Goal: Transaction & Acquisition: Download file/media

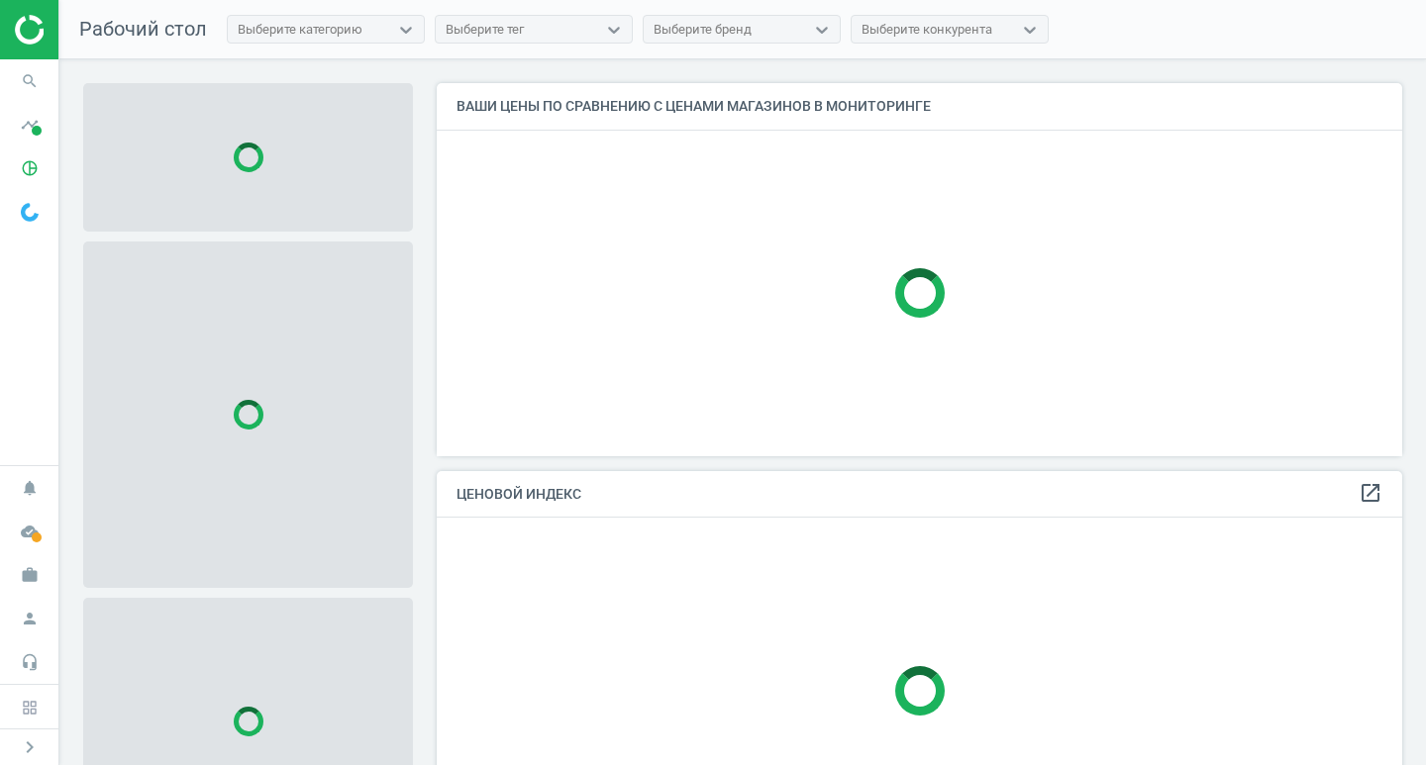
scroll to position [403, 981]
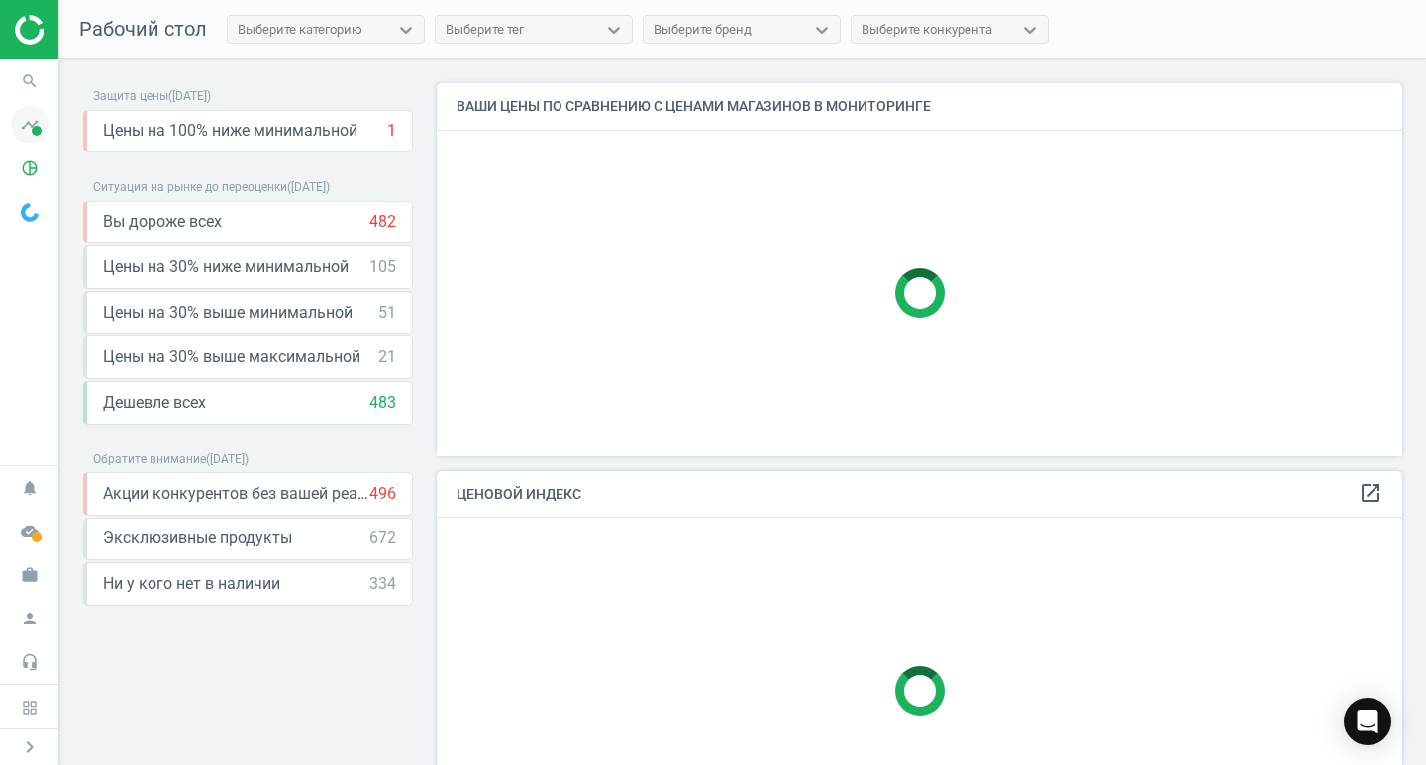
click at [29, 122] on icon "timeline" at bounding box center [30, 125] width 38 height 38
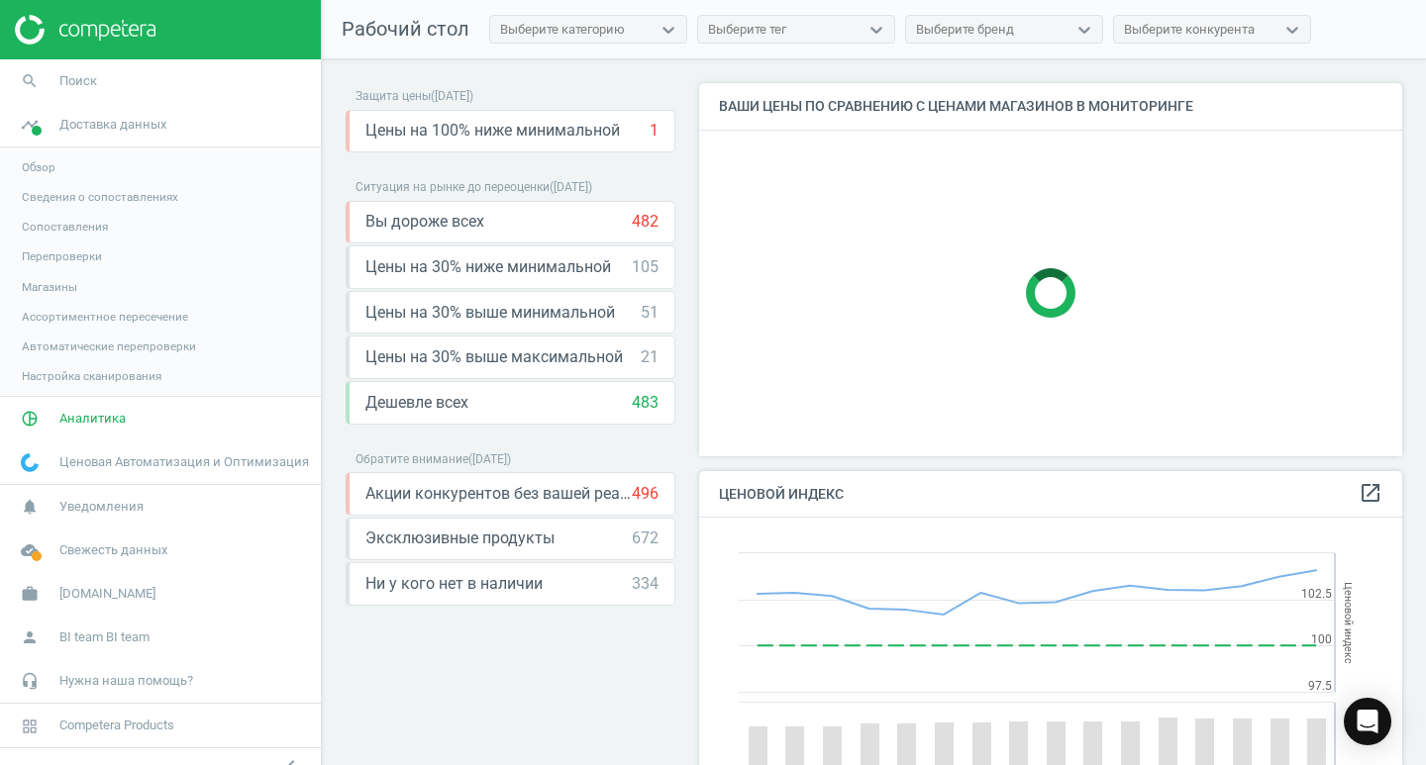
scroll to position [486, 719]
click at [76, 550] on span "Свежесть данных" at bounding box center [113, 550] width 108 height 18
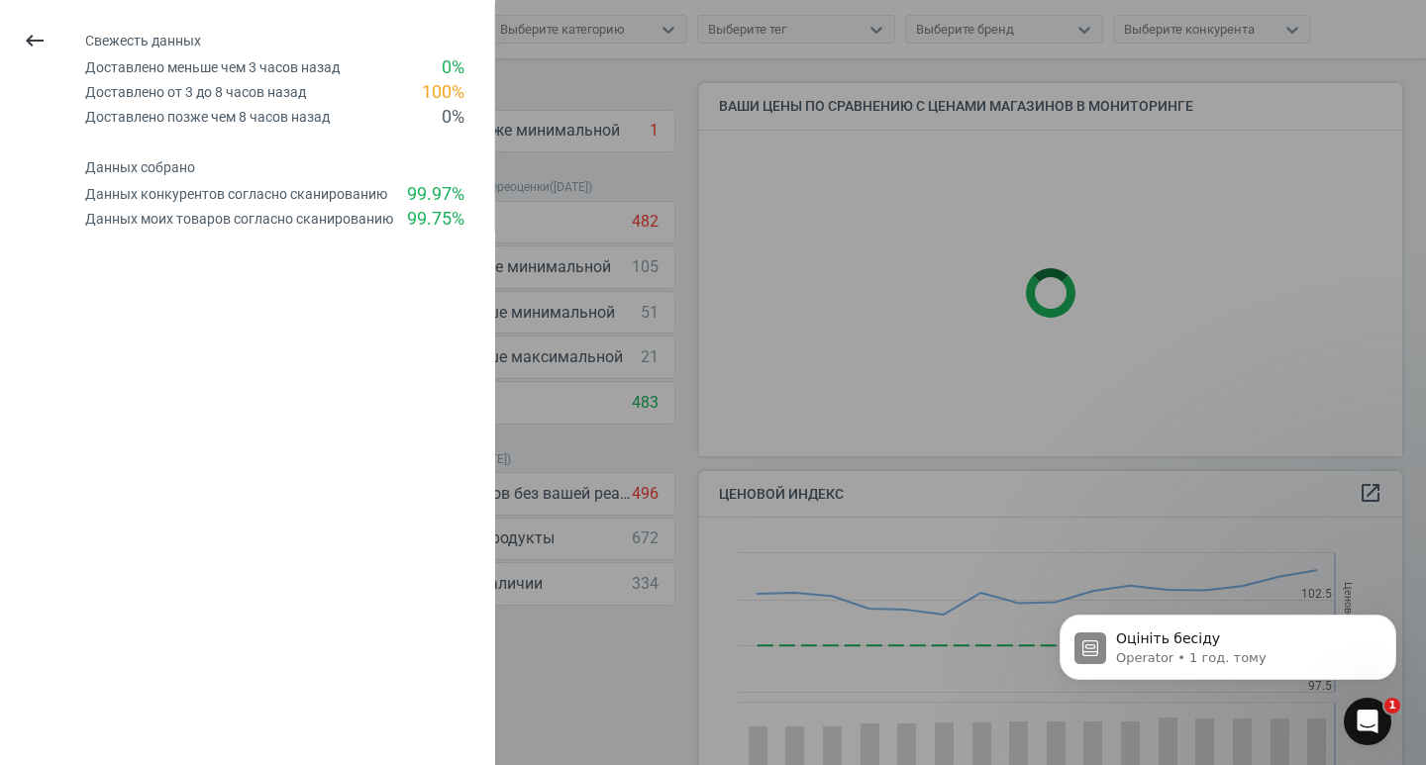
scroll to position [0, 0]
click at [32, 39] on icon "keyboard_backspace" at bounding box center [35, 41] width 24 height 24
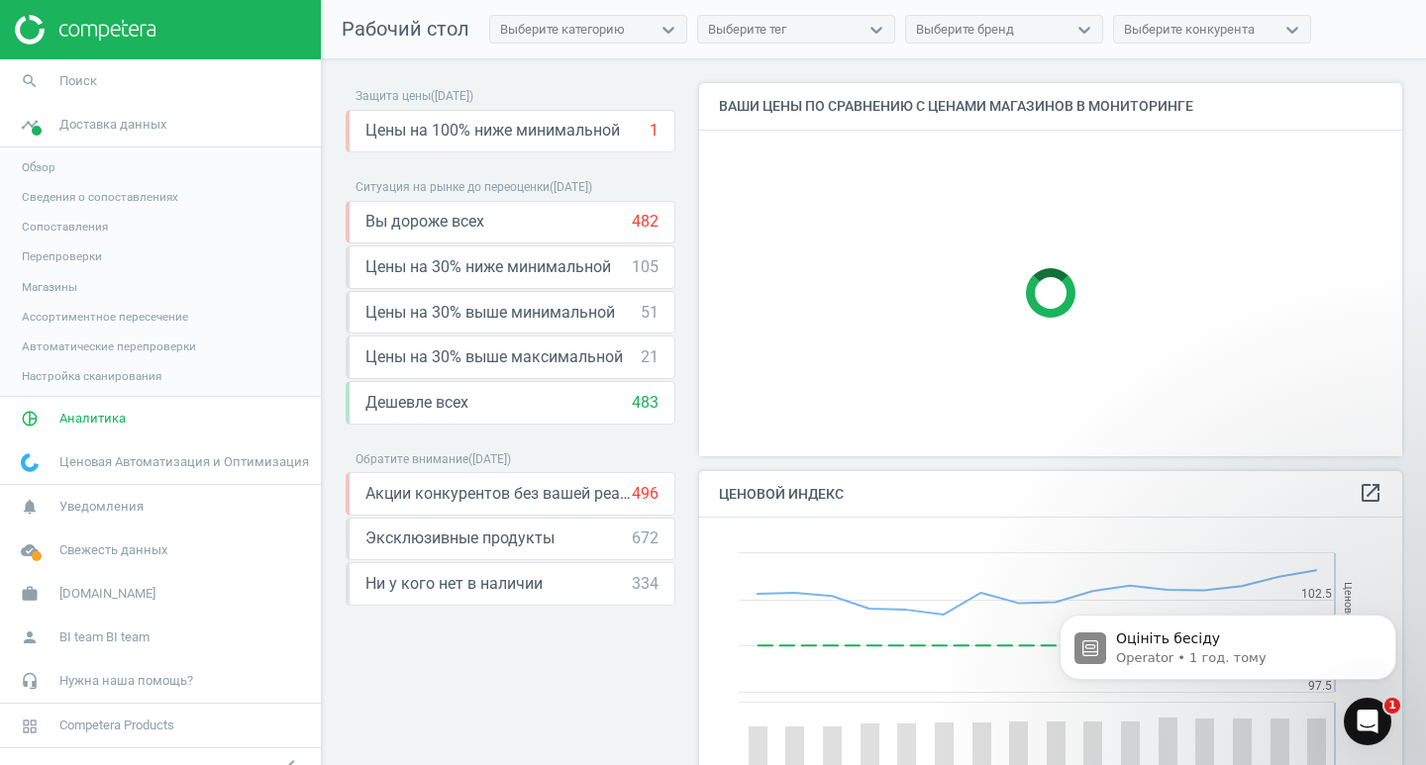
click at [38, 165] on span "Обзор" at bounding box center [39, 167] width 34 height 16
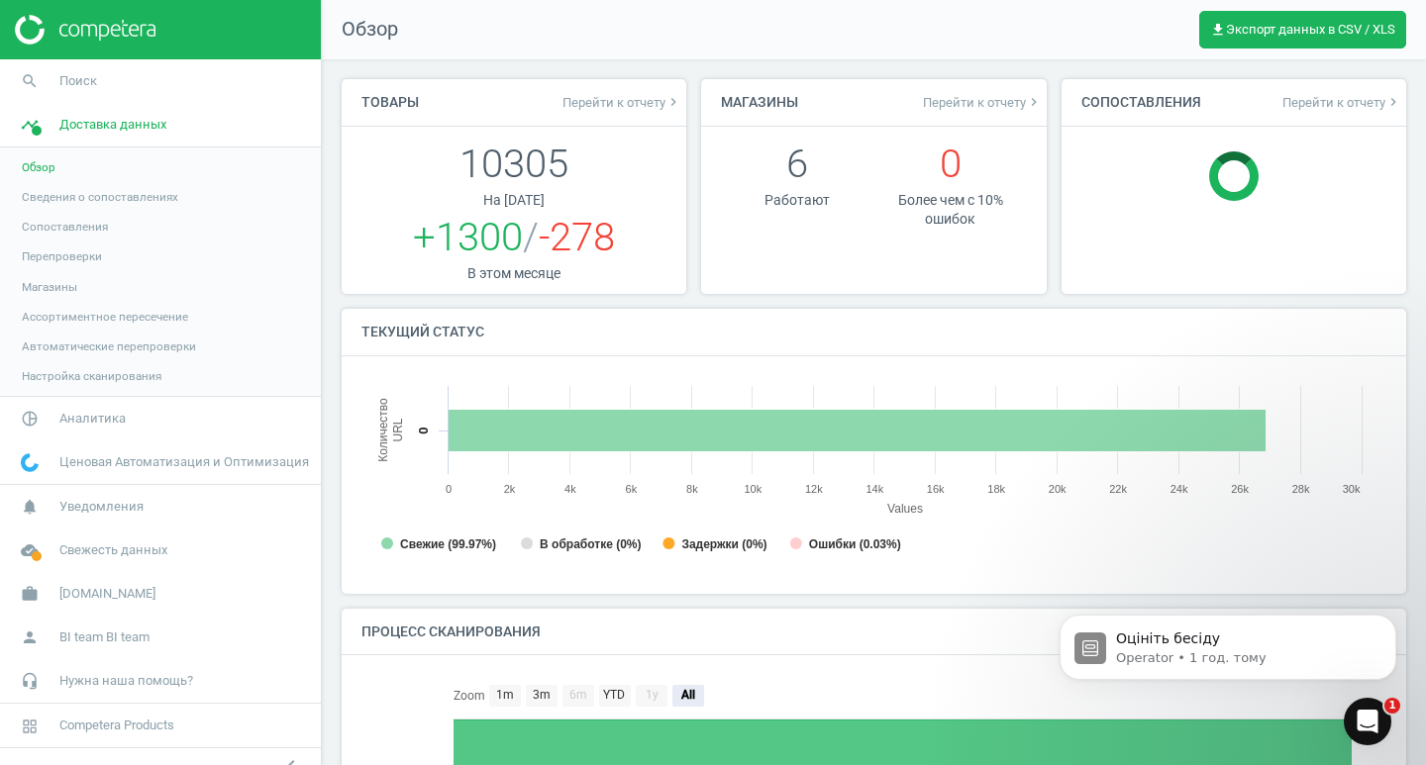
scroll to position [10, 10]
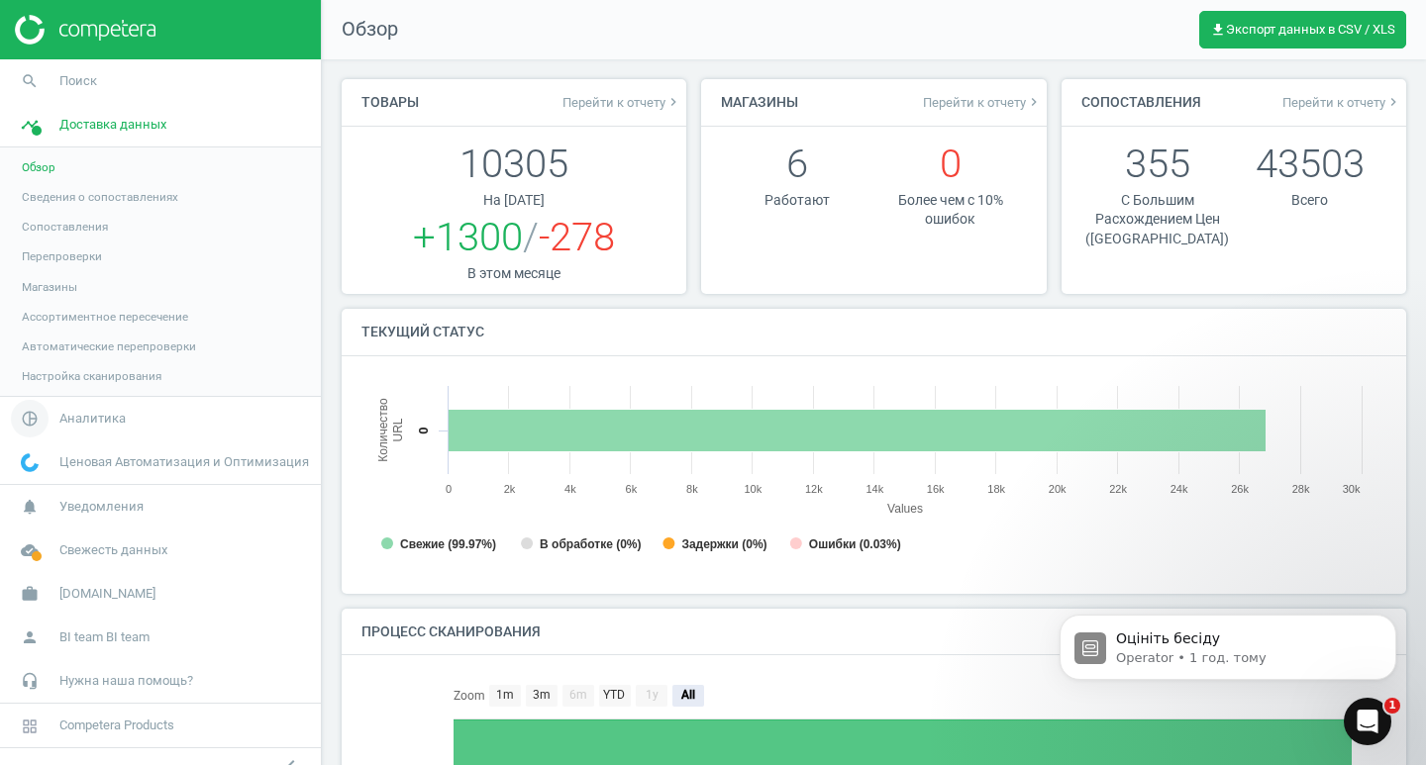
click at [91, 416] on span "Аналитика" at bounding box center [92, 419] width 66 height 18
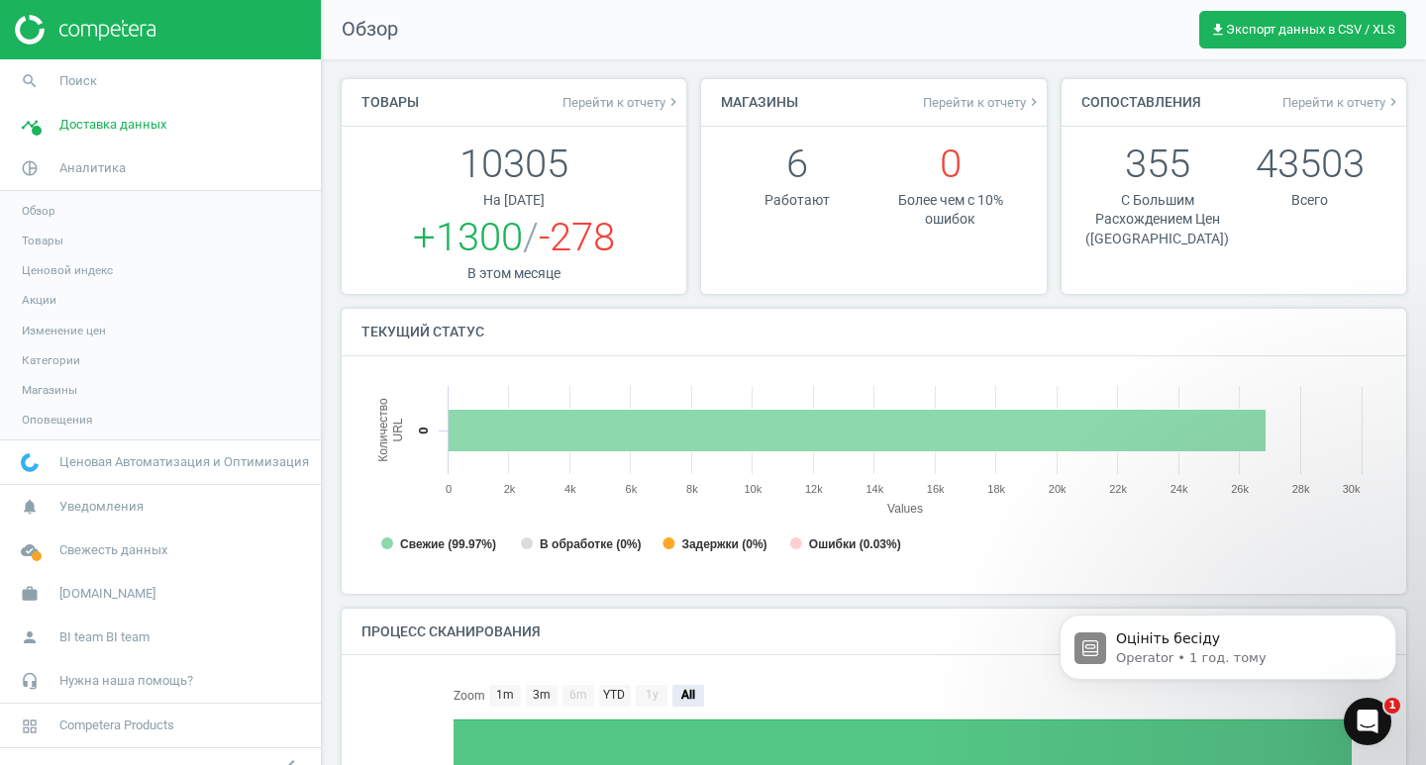
click at [41, 243] on span "Товары" at bounding box center [43, 241] width 42 height 16
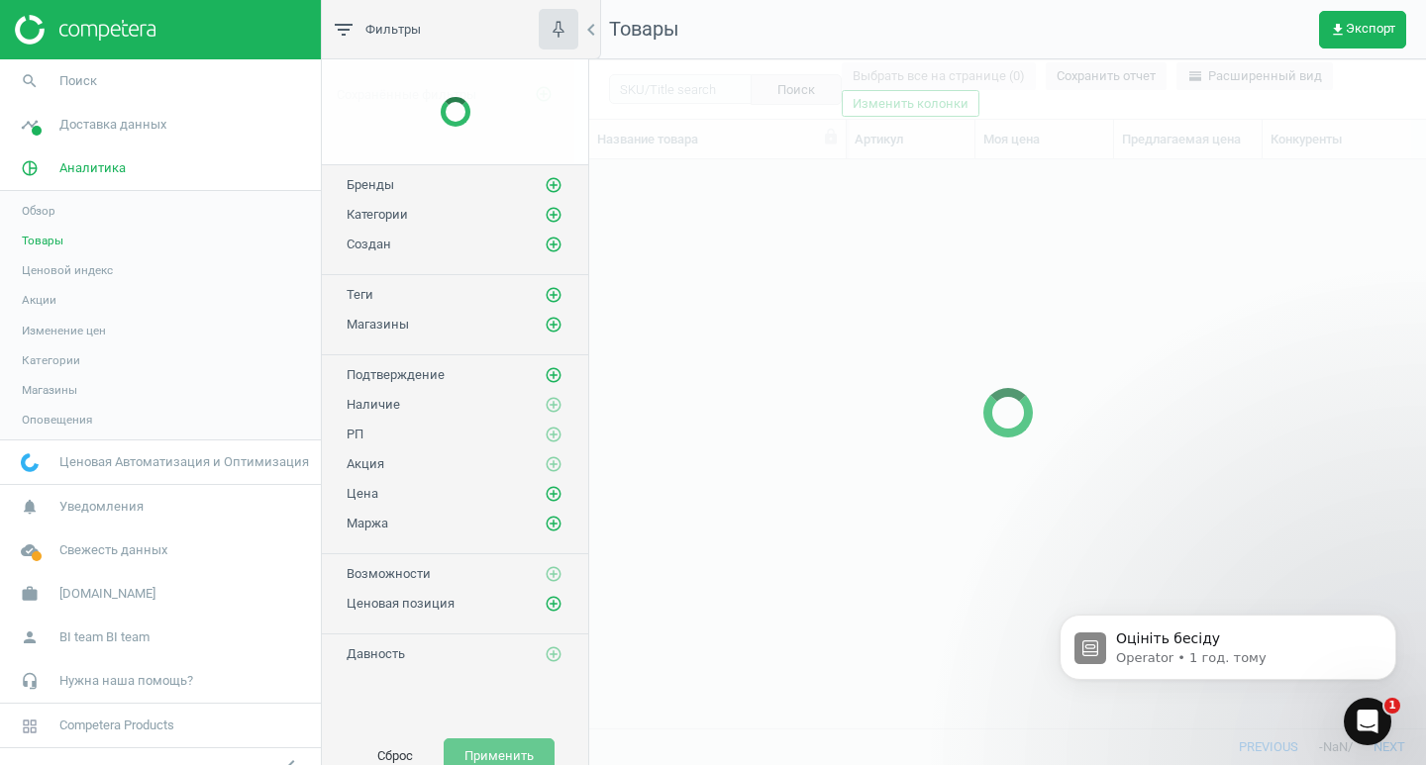
scroll to position [539, 822]
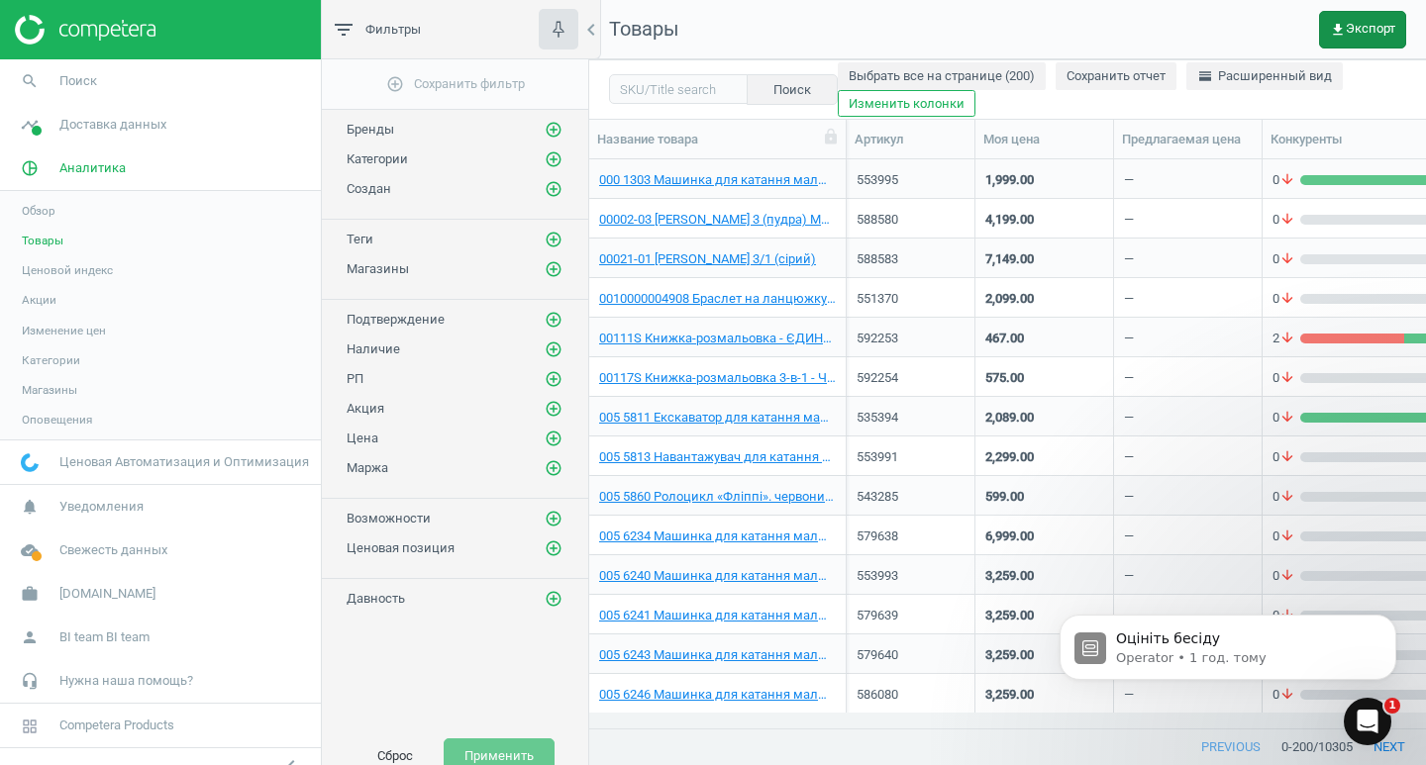
click at [1366, 24] on span "get_app Экспорт" at bounding box center [1361, 30] width 65 height 16
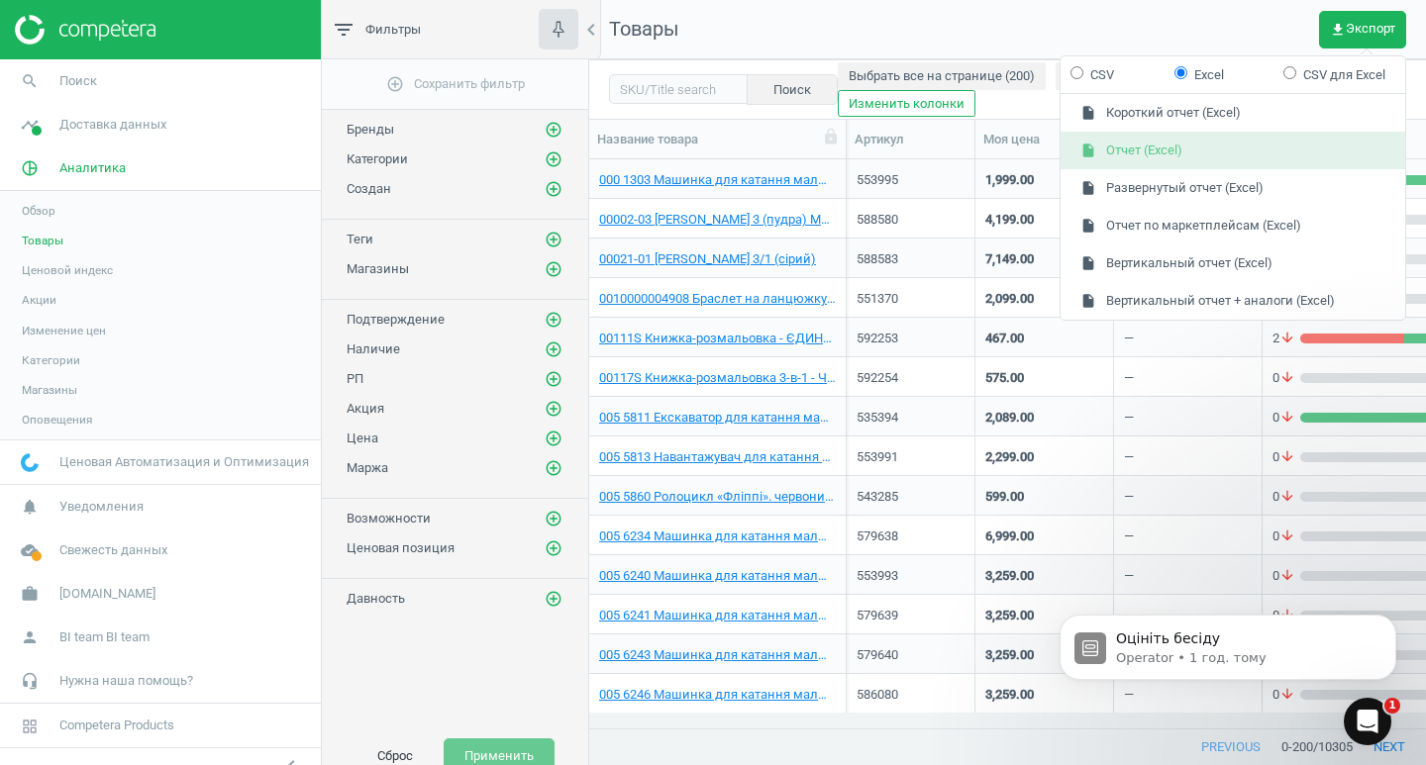
click at [1172, 151] on button "insert_drive_file Отчет (Excel)" at bounding box center [1232, 151] width 344 height 38
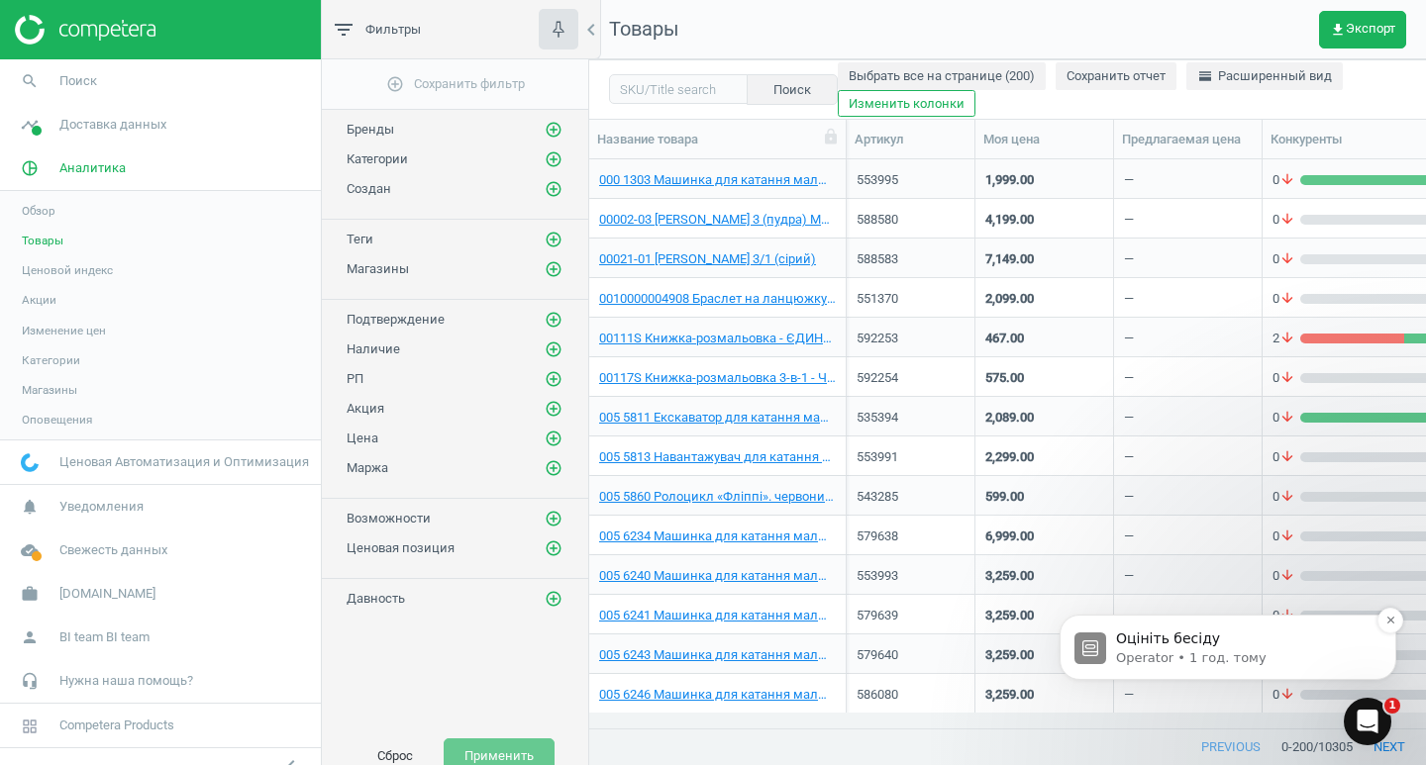
click at [1167, 643] on span "Оцініть бесіду" at bounding box center [1168, 639] width 104 height 16
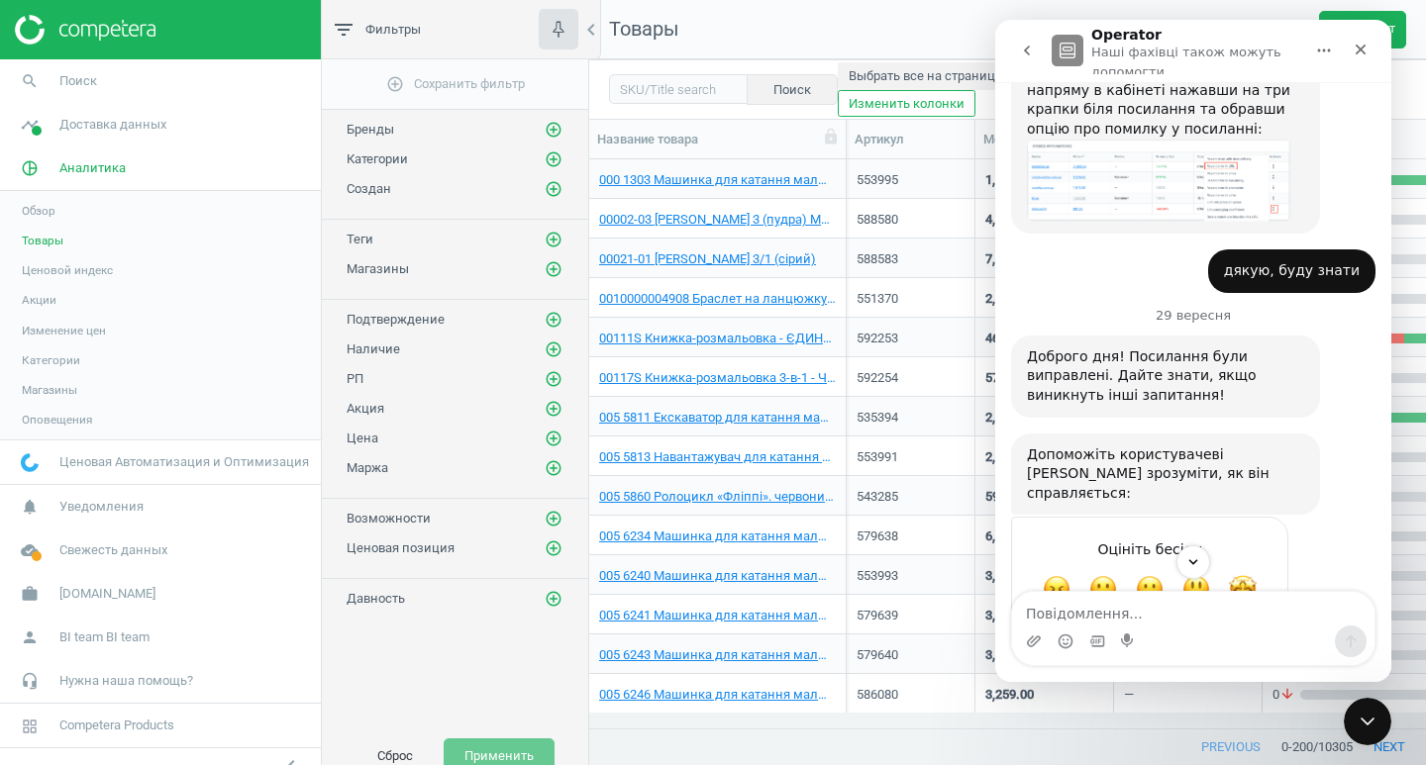
scroll to position [1120, 0]
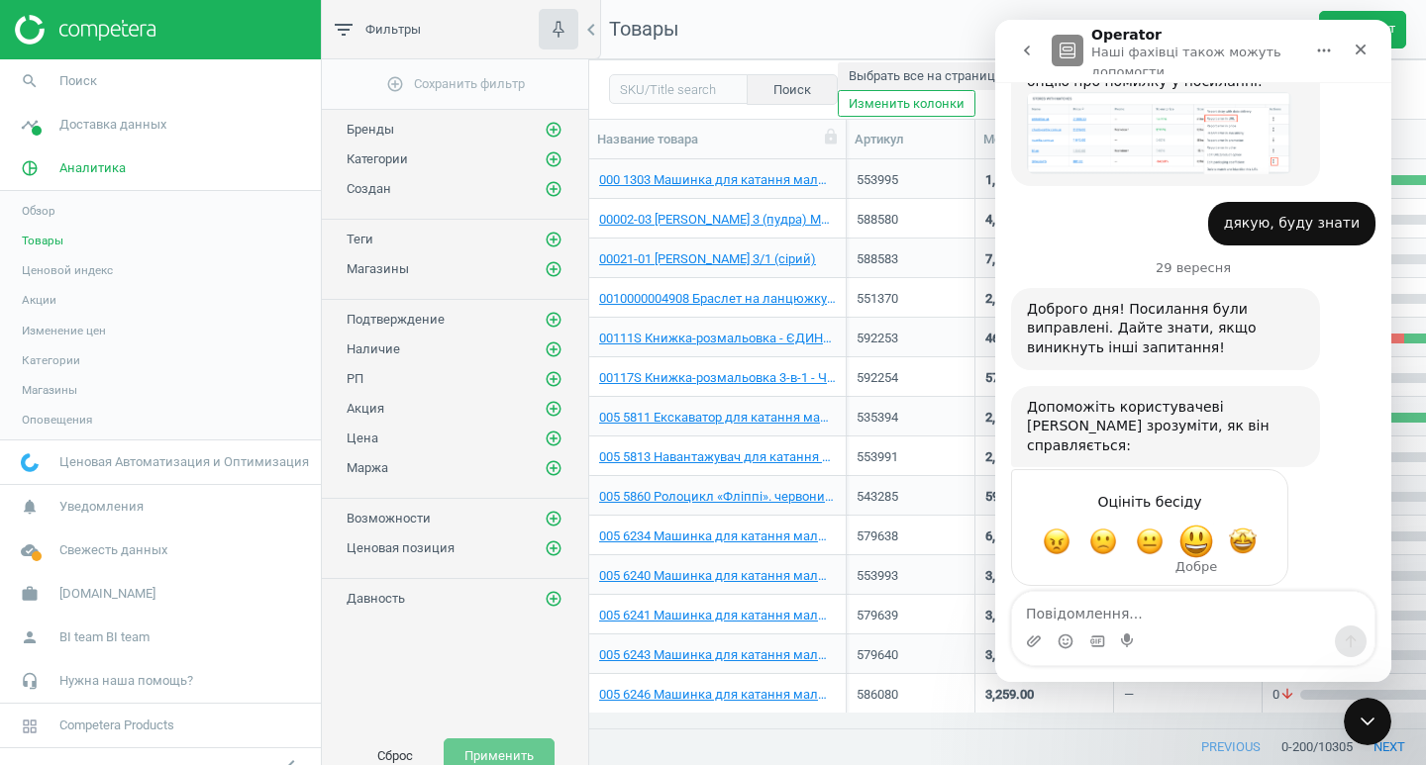
click at [1198, 526] on span "Добре" at bounding box center [1196, 542] width 36 height 36
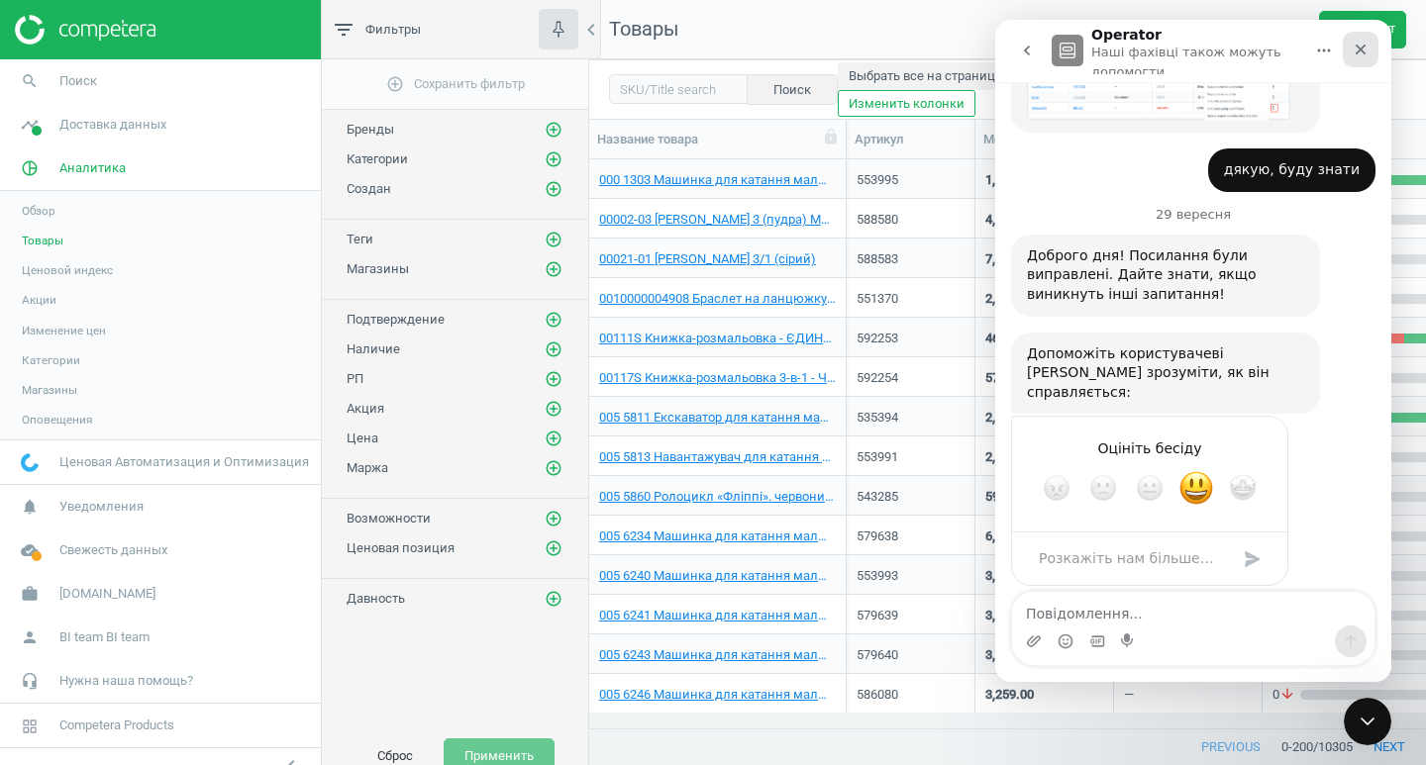
click at [1368, 49] on div "Закрити" at bounding box center [1360, 50] width 36 height 36
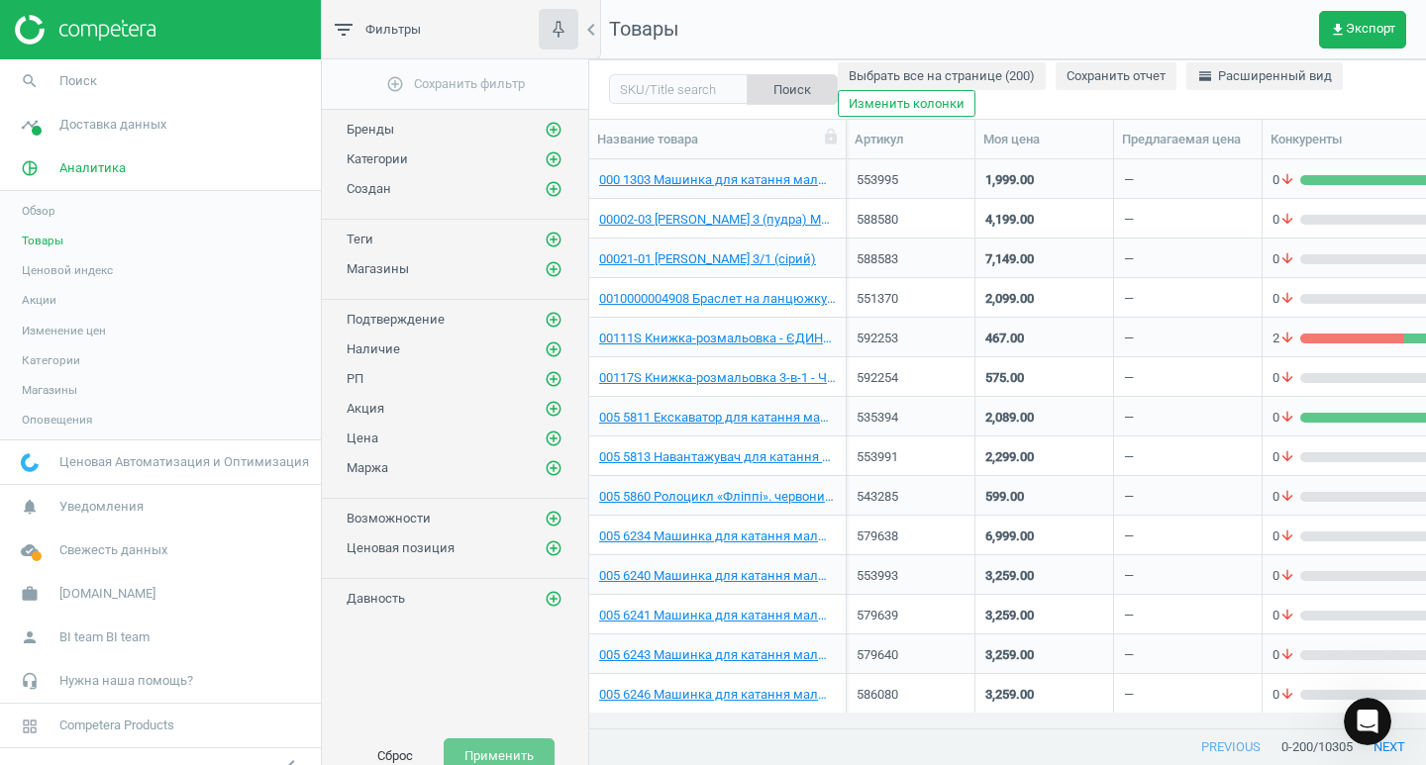
scroll to position [3, 0]
